Goal: Task Accomplishment & Management: Use online tool/utility

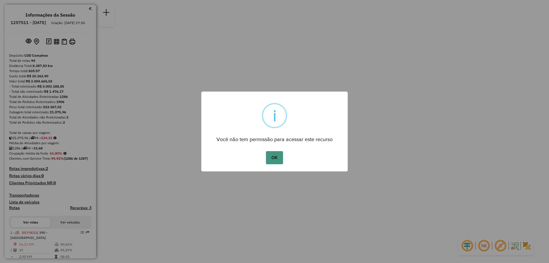
click at [276, 155] on button "OK" at bounding box center [274, 157] width 17 height 13
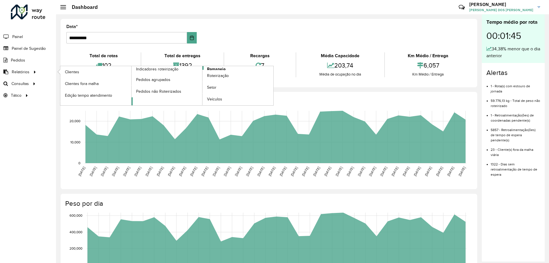
click at [219, 69] on span "Romaneio" at bounding box center [216, 69] width 19 height 6
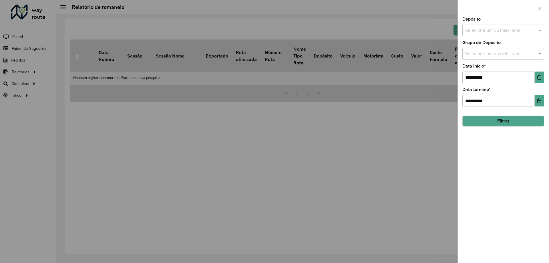
click at [496, 26] on div "Selecione um ou mais itens" at bounding box center [503, 30] width 82 height 11
drag, startPoint x: 469, startPoint y: 57, endPoint x: 480, endPoint y: 83, distance: 27.8
click at [469, 58] on div "CDD Campinas" at bounding box center [503, 59] width 81 height 10
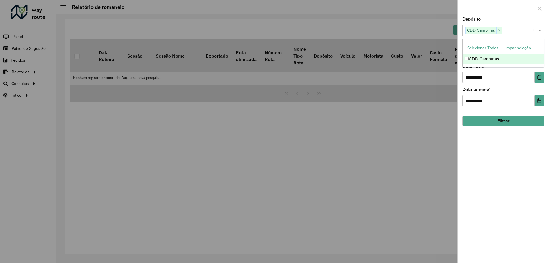
click at [495, 150] on div "**********" at bounding box center [503, 139] width 91 height 245
click at [495, 121] on button "Filtrar" at bounding box center [503, 120] width 82 height 11
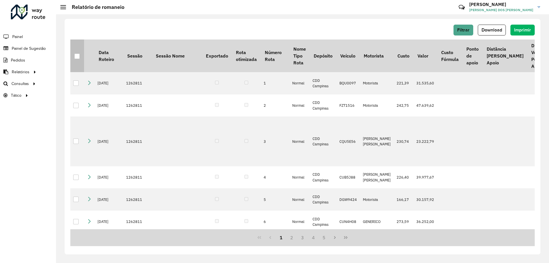
click at [77, 58] on div at bounding box center [76, 55] width 5 height 5
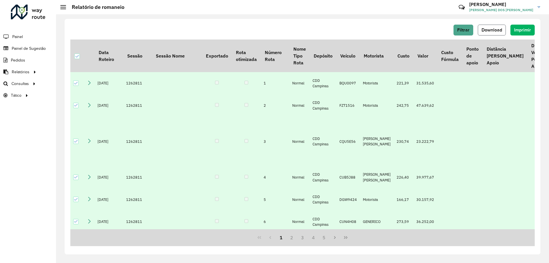
click at [494, 29] on span "Download" at bounding box center [491, 29] width 21 height 5
